Goal: Find specific page/section: Find specific page/section

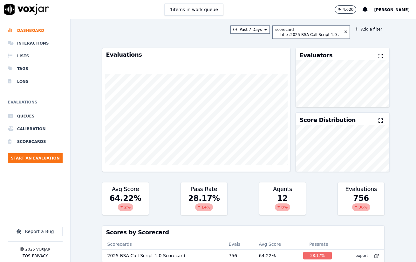
scroll to position [132, 0]
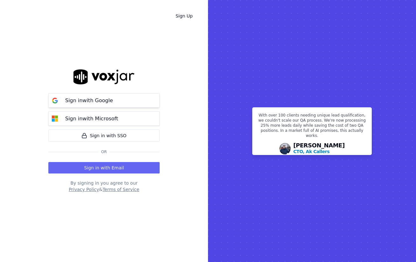
click at [71, 100] on p "Sign in with Google" at bounding box center [89, 101] width 48 height 8
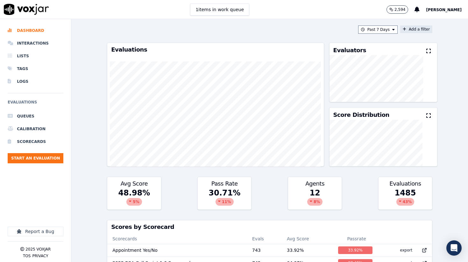
click at [407, 32] on button "Add a filter" at bounding box center [416, 29] width 32 height 8
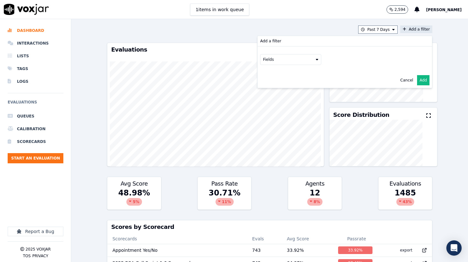
click at [319, 61] on button "Fields" at bounding box center [290, 59] width 61 height 11
click at [315, 75] on button "Fields" at bounding box center [298, 72] width 61 height 11
click at [291, 88] on div "title" at bounding box center [298, 84] width 60 height 10
click at [295, 84] on label "title" at bounding box center [298, 84] width 58 height 8
click at [343, 73] on button at bounding box center [377, 72] width 92 height 10
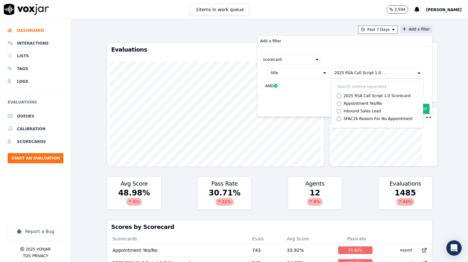
click at [416, 108] on button "Add" at bounding box center [423, 109] width 12 height 10
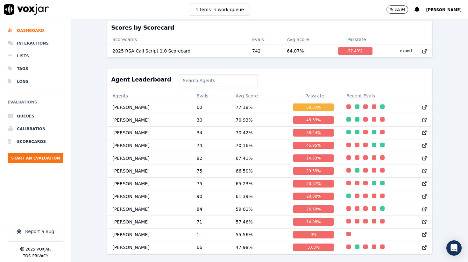
scroll to position [219, 0]
click at [212, 220] on td "71" at bounding box center [210, 221] width 39 height 13
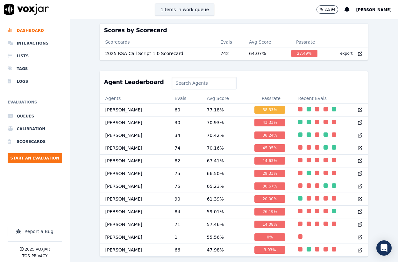
scroll to position [202, 0]
